Goal: Task Accomplishment & Management: Complete application form

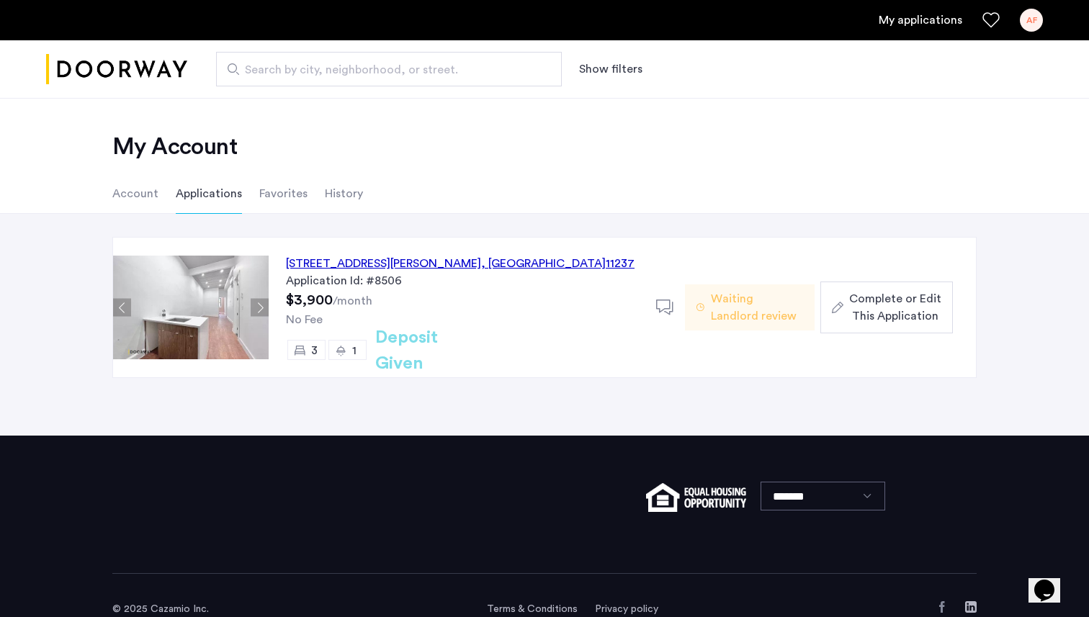
click at [902, 292] on span "Complete or Edit This Application" at bounding box center [895, 307] width 92 height 35
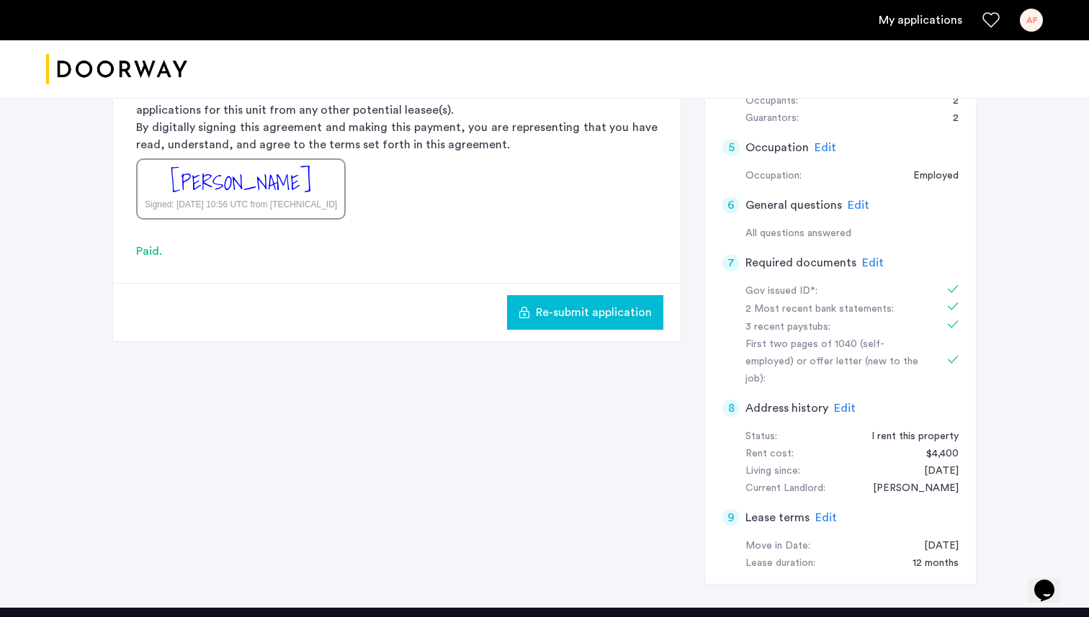
scroll to position [506, 0]
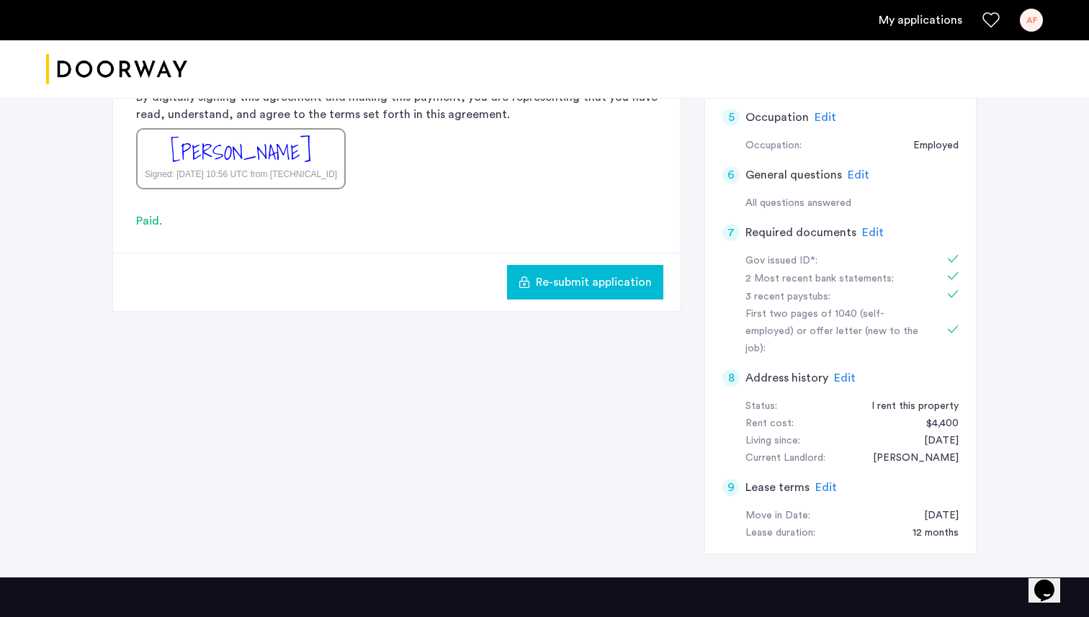
click at [871, 227] on span "Edit" at bounding box center [873, 233] width 22 height 12
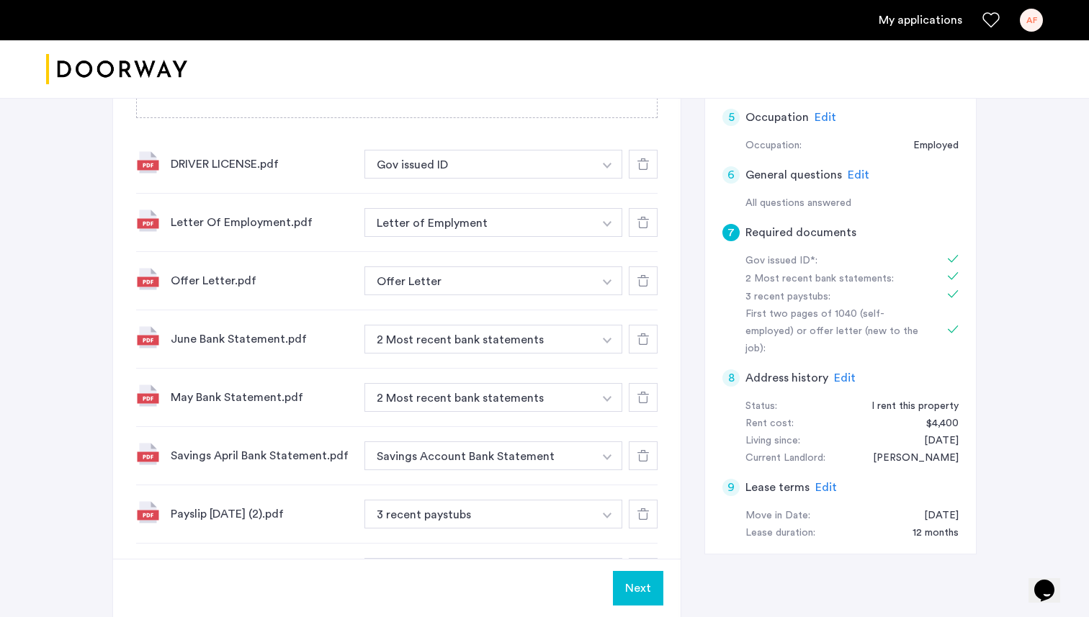
click at [645, 340] on icon at bounding box center [643, 339] width 12 height 12
click at [642, 402] on icon at bounding box center [643, 398] width 12 height 12
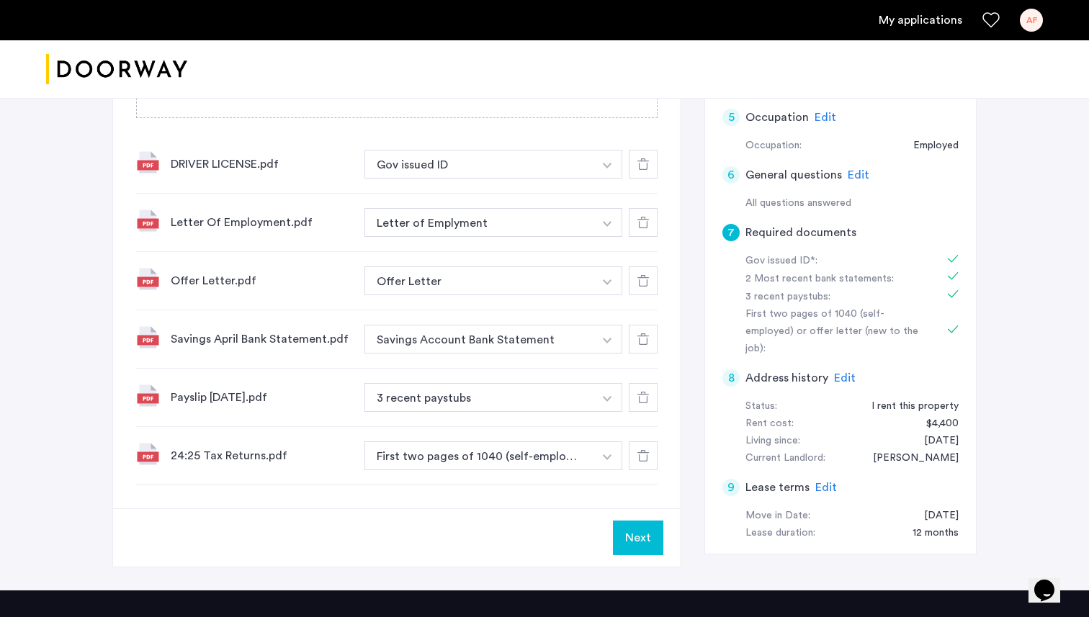
click at [642, 402] on icon at bounding box center [643, 398] width 12 height 12
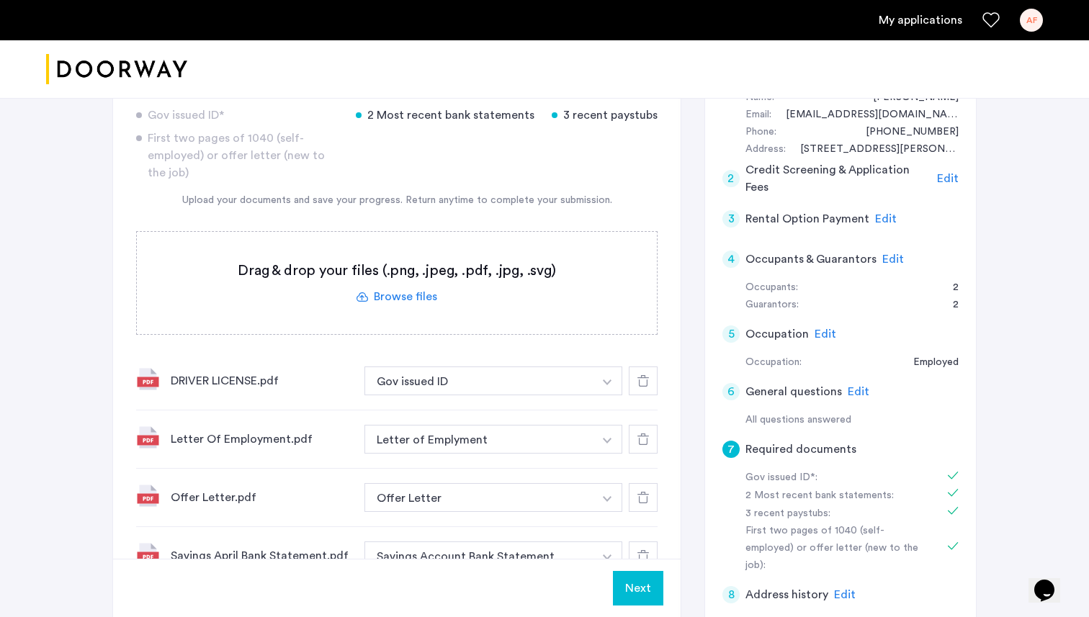
scroll to position [284, 0]
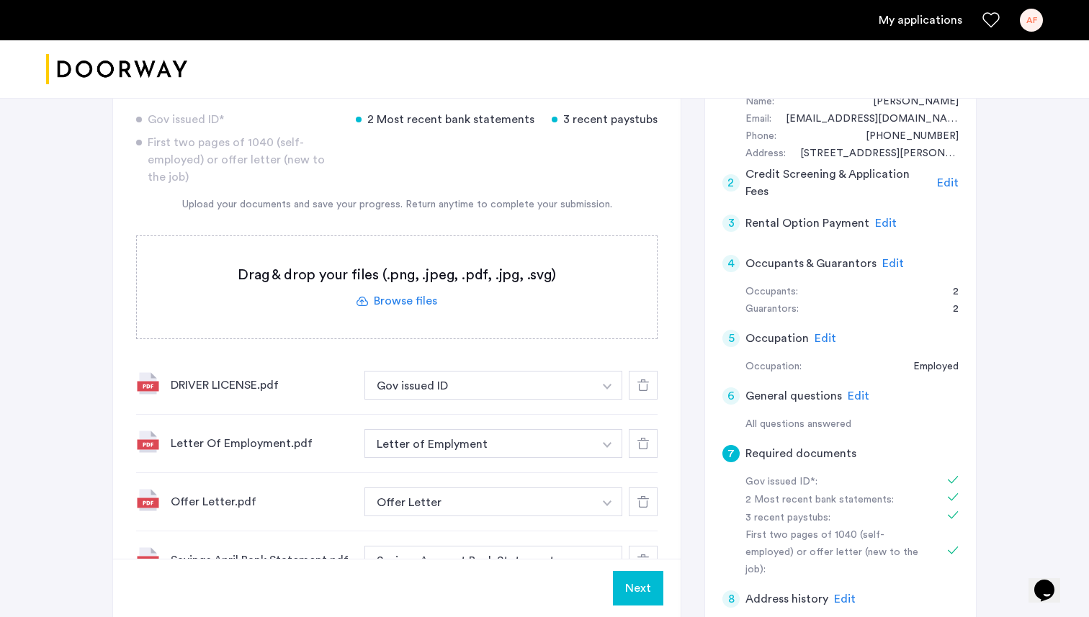
click at [410, 302] on label at bounding box center [397, 287] width 520 height 102
click at [0, 0] on input "file" at bounding box center [0, 0] width 0 height 0
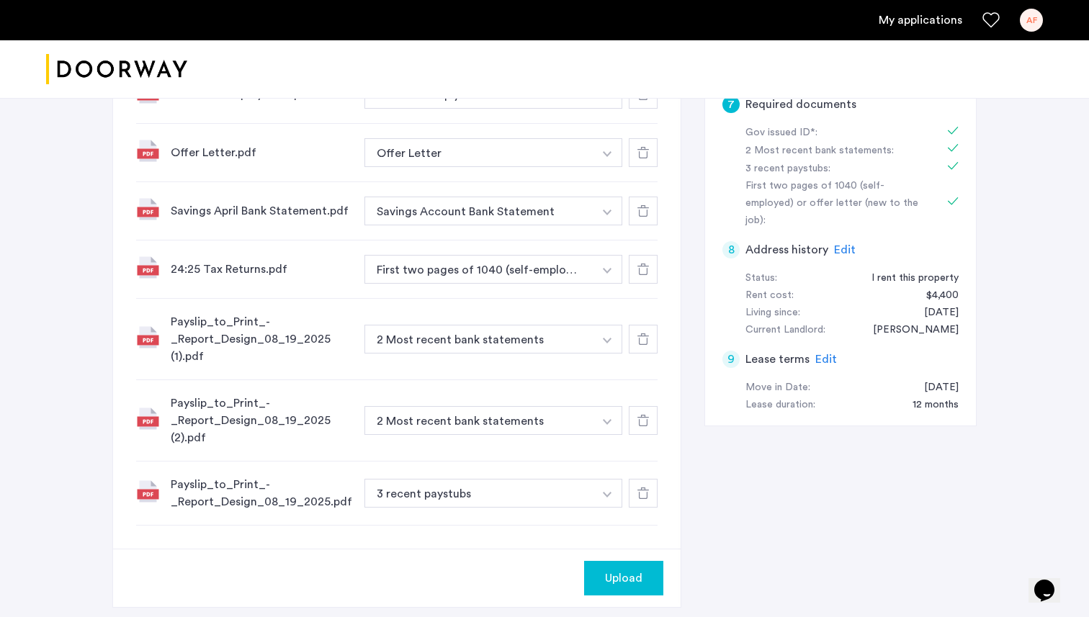
scroll to position [636, 0]
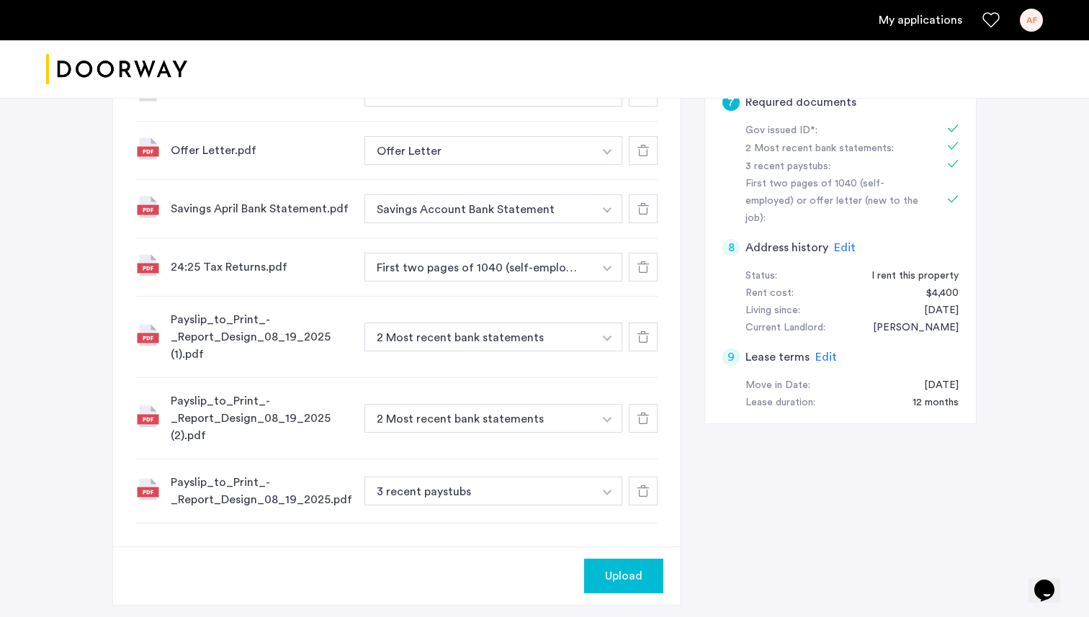
click at [596, 48] on button "button" at bounding box center [608, 33] width 30 height 29
click at [485, 391] on div "3 recent paystubs" at bounding box center [493, 394] width 257 height 30
click at [554, 427] on button "2 Most recent bank statements" at bounding box center [478, 418] width 229 height 29
click at [507, 419] on button "2 Most recent bank statements" at bounding box center [478, 418] width 229 height 29
click at [609, 48] on button "button" at bounding box center [608, 33] width 30 height 29
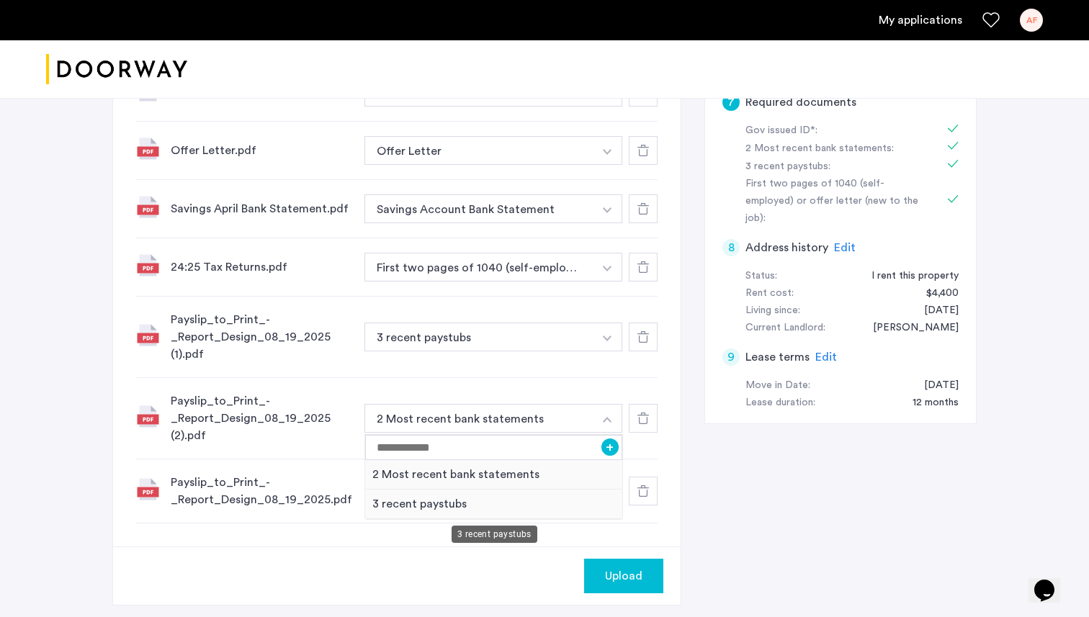
click at [487, 495] on div "3 recent paystubs" at bounding box center [493, 505] width 257 height 30
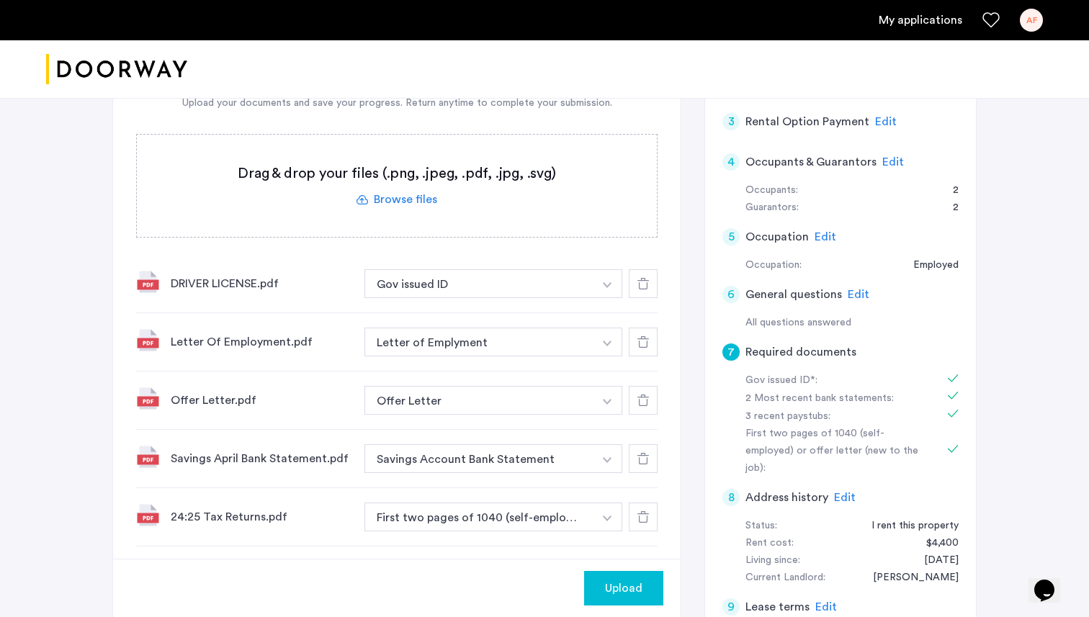
scroll to position [374, 0]
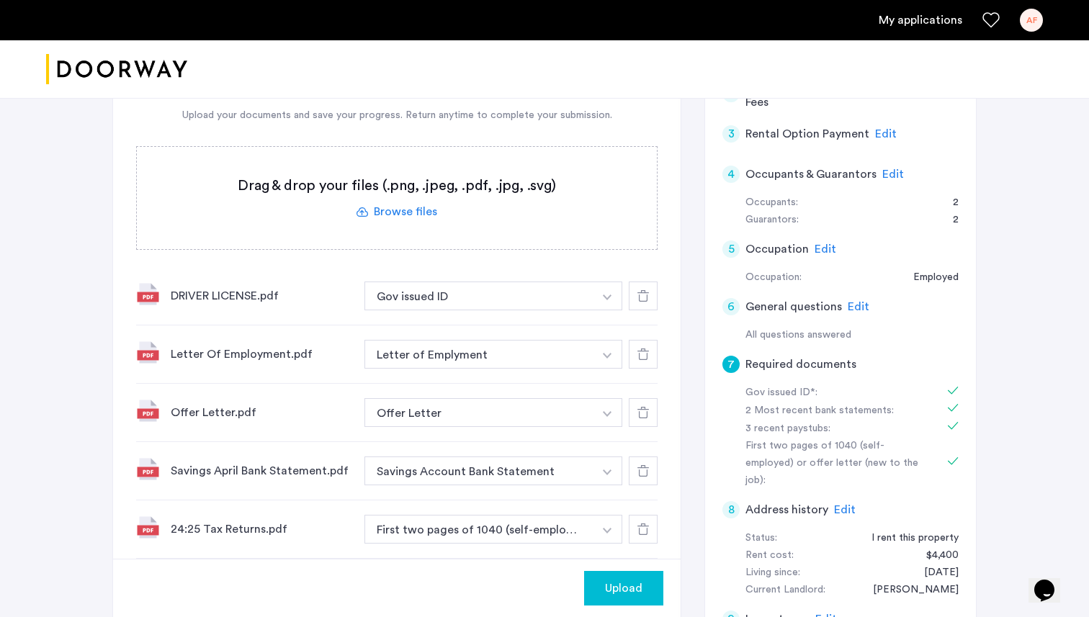
click at [409, 212] on label at bounding box center [397, 198] width 520 height 102
click at [0, 0] on input "file" at bounding box center [0, 0] width 0 height 0
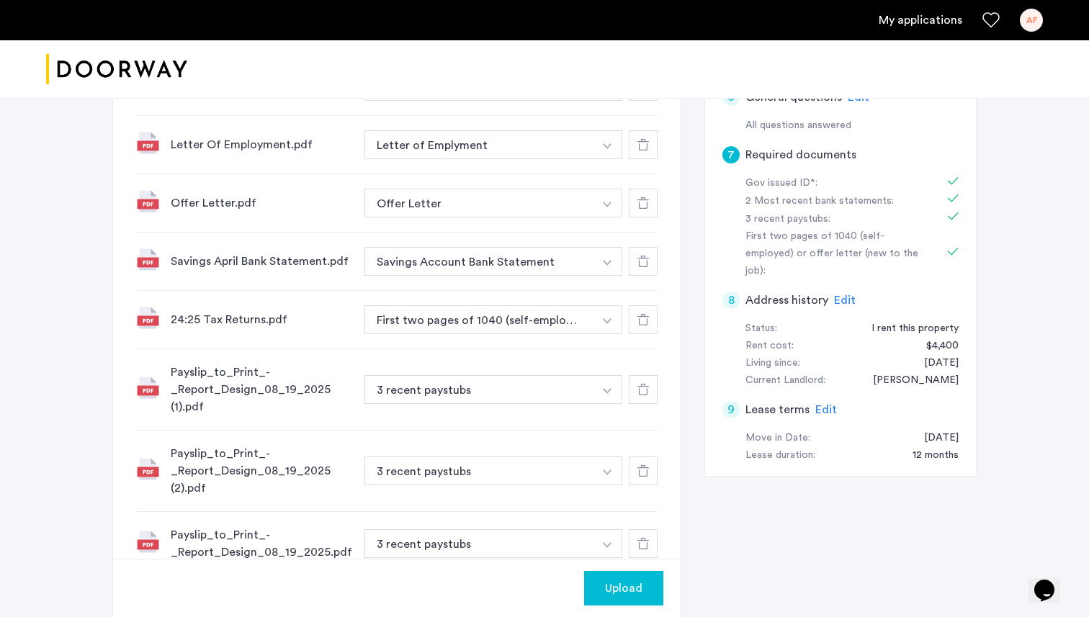
scroll to position [569, 0]
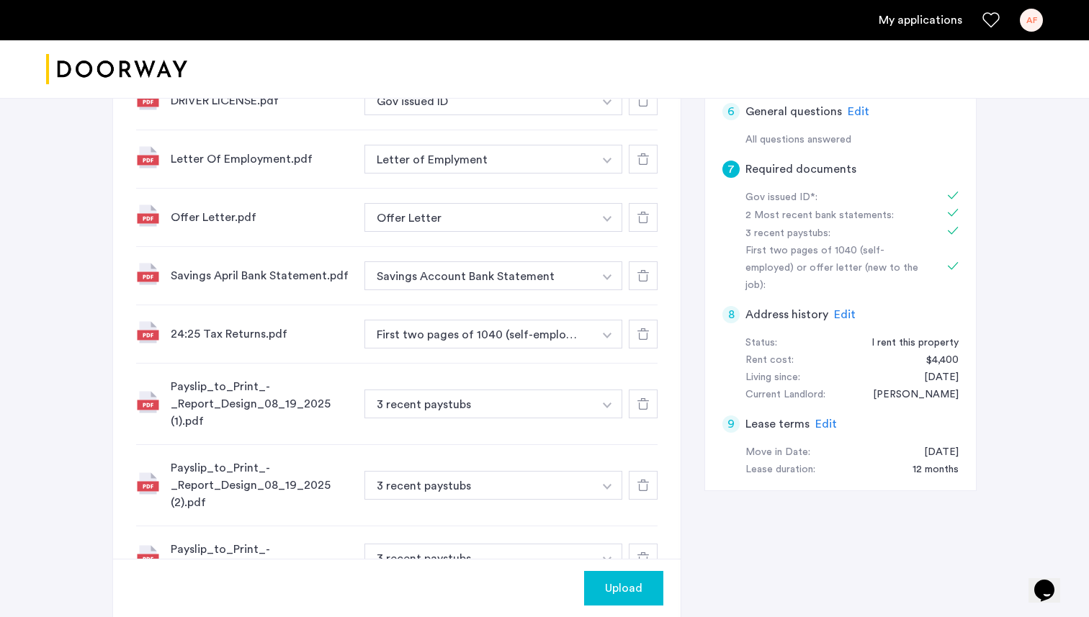
click at [644, 272] on use at bounding box center [643, 276] width 12 height 12
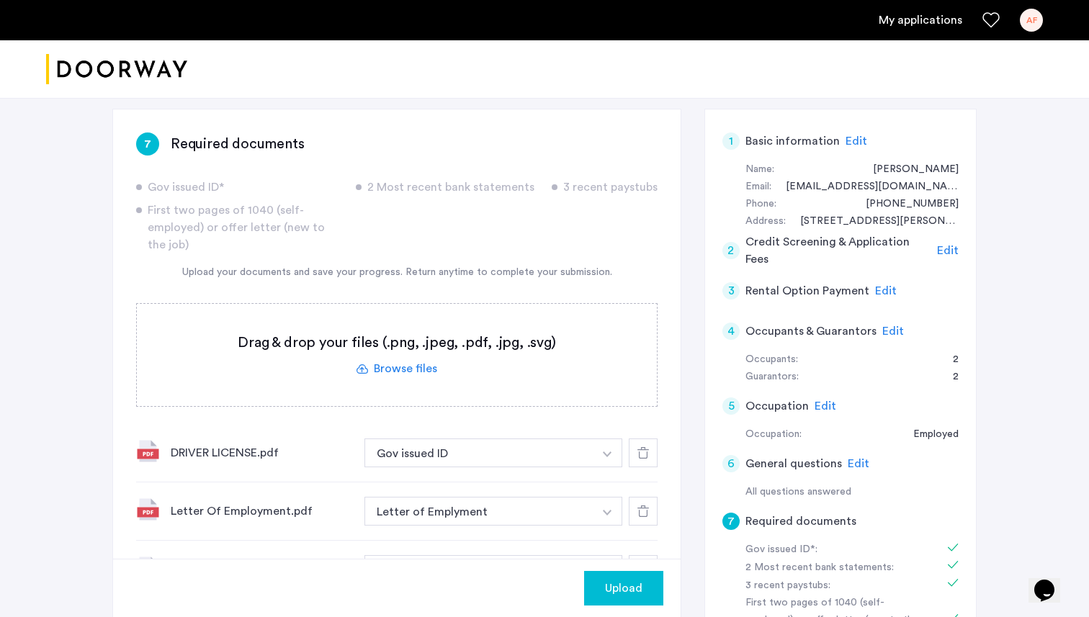
scroll to position [220, 0]
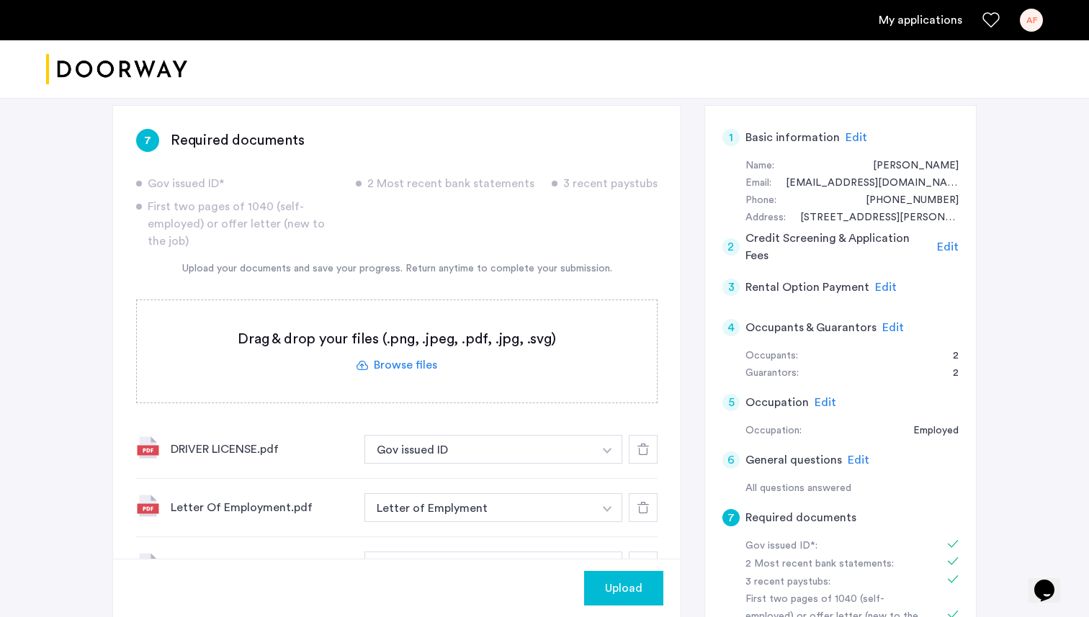
click at [395, 366] on label at bounding box center [397, 351] width 520 height 102
click at [0, 0] on input "file" at bounding box center [0, 0] width 0 height 0
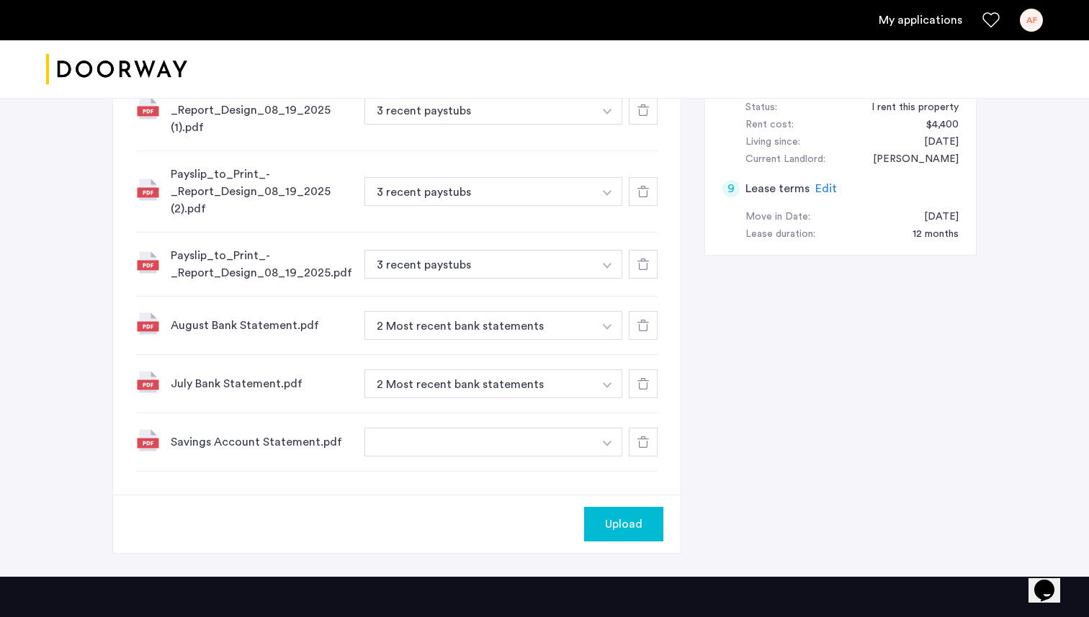
scroll to position [876, 0]
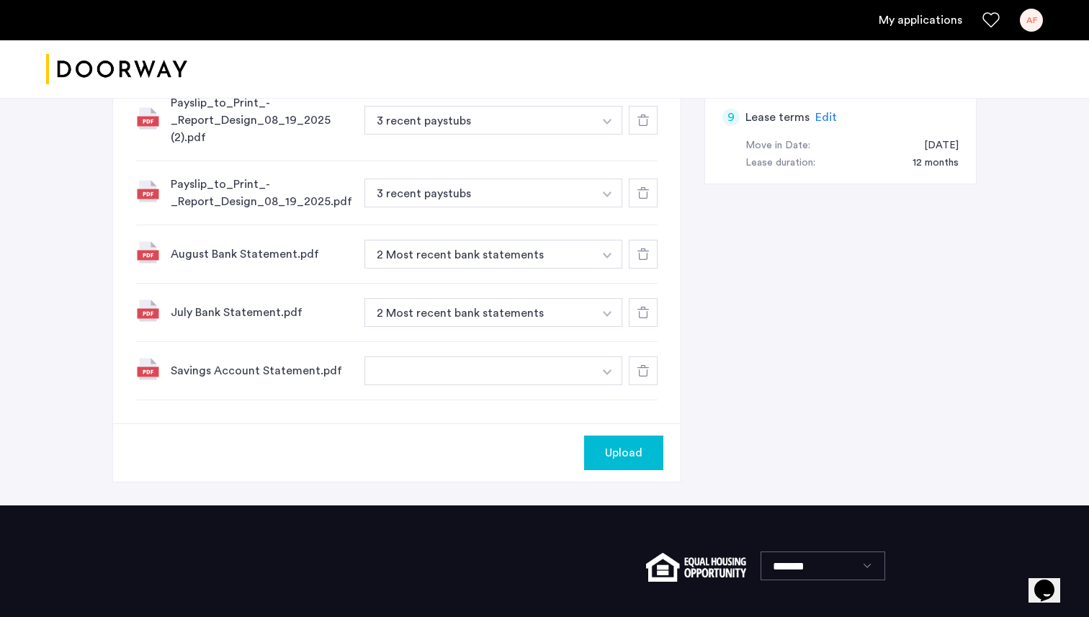
click at [488, 403] on input at bounding box center [493, 399] width 257 height 25
type input "**********"
click at [614, 400] on button "+" at bounding box center [609, 399] width 17 height 17
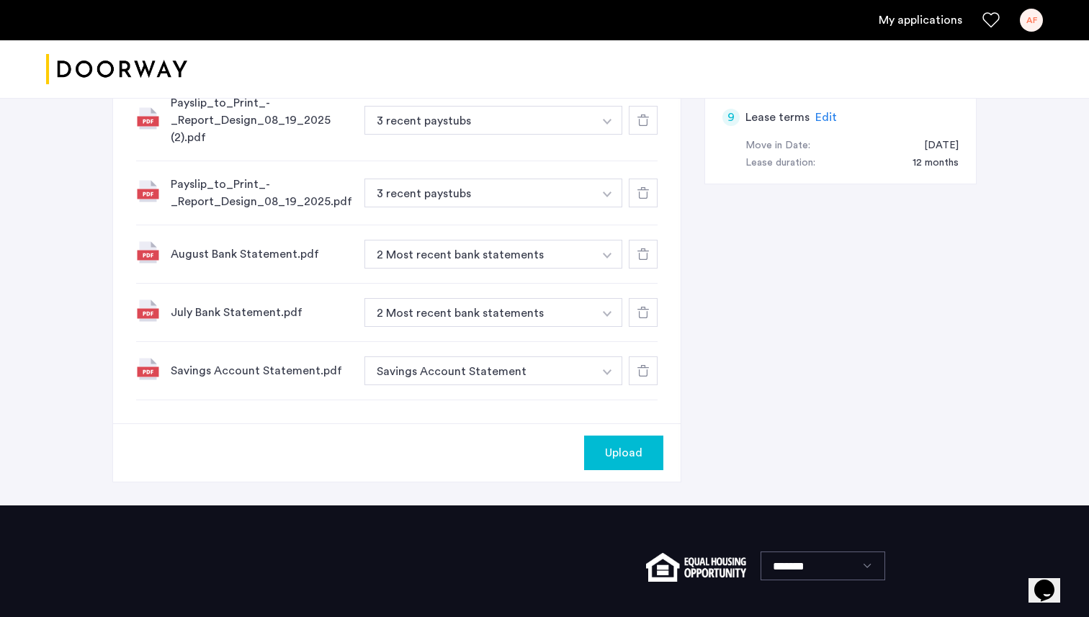
click at [660, 457] on button "Upload" at bounding box center [623, 453] width 79 height 35
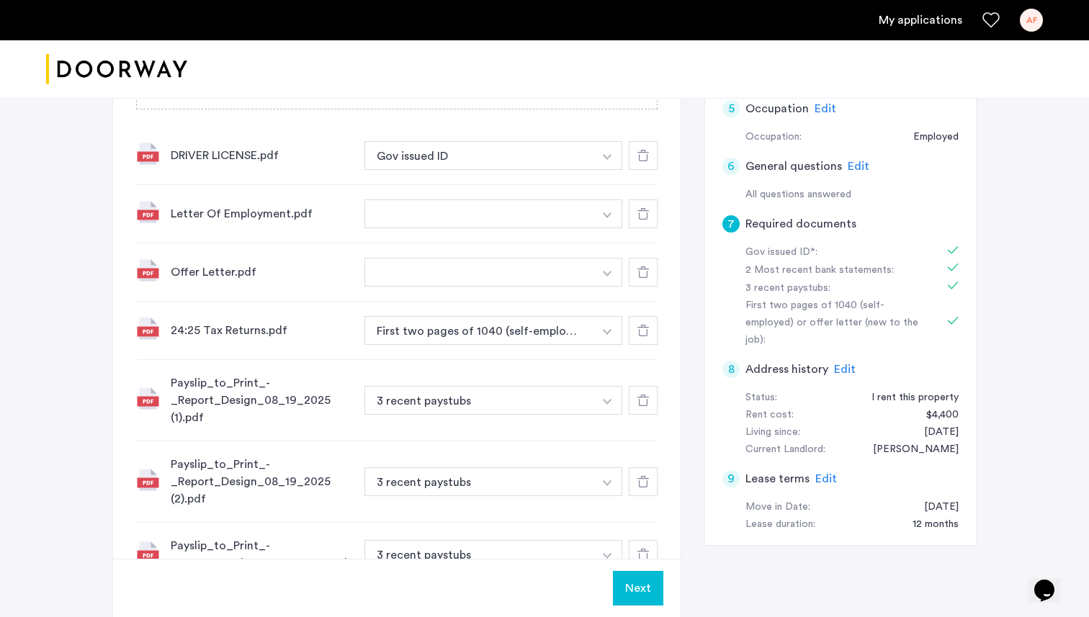
scroll to position [0, 0]
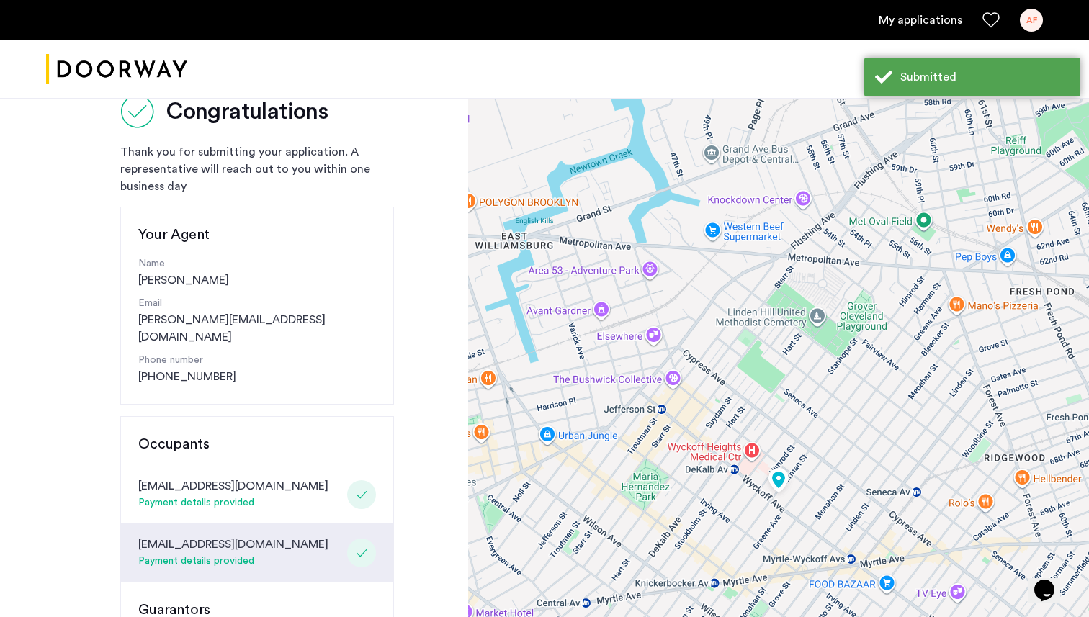
scroll to position [38, 0]
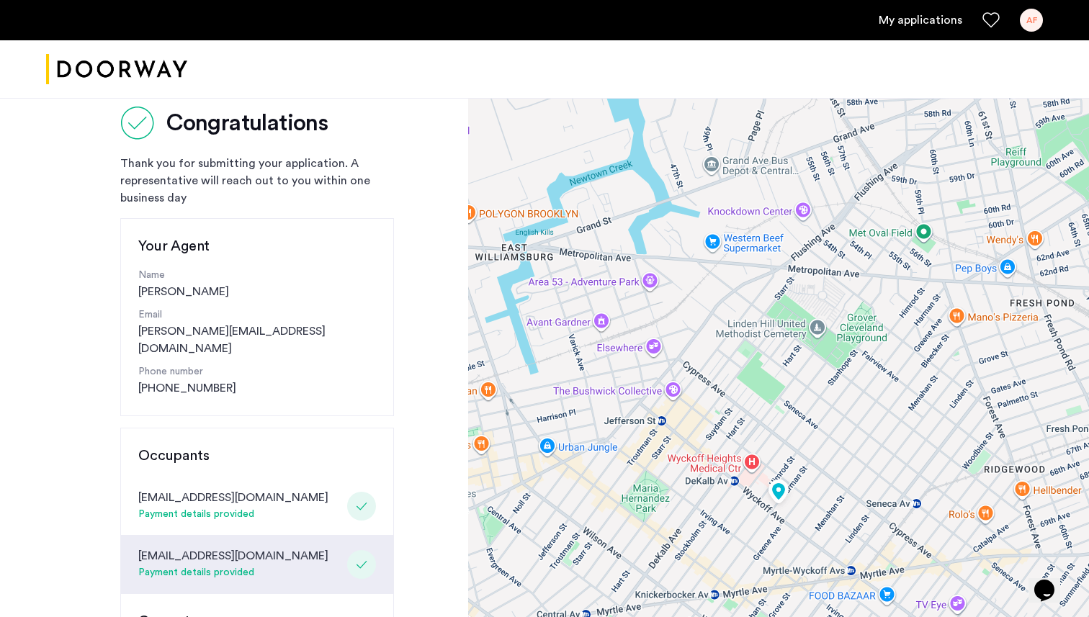
click at [902, 24] on link "My applications" at bounding box center [921, 20] width 84 height 17
